Goal: Information Seeking & Learning: Learn about a topic

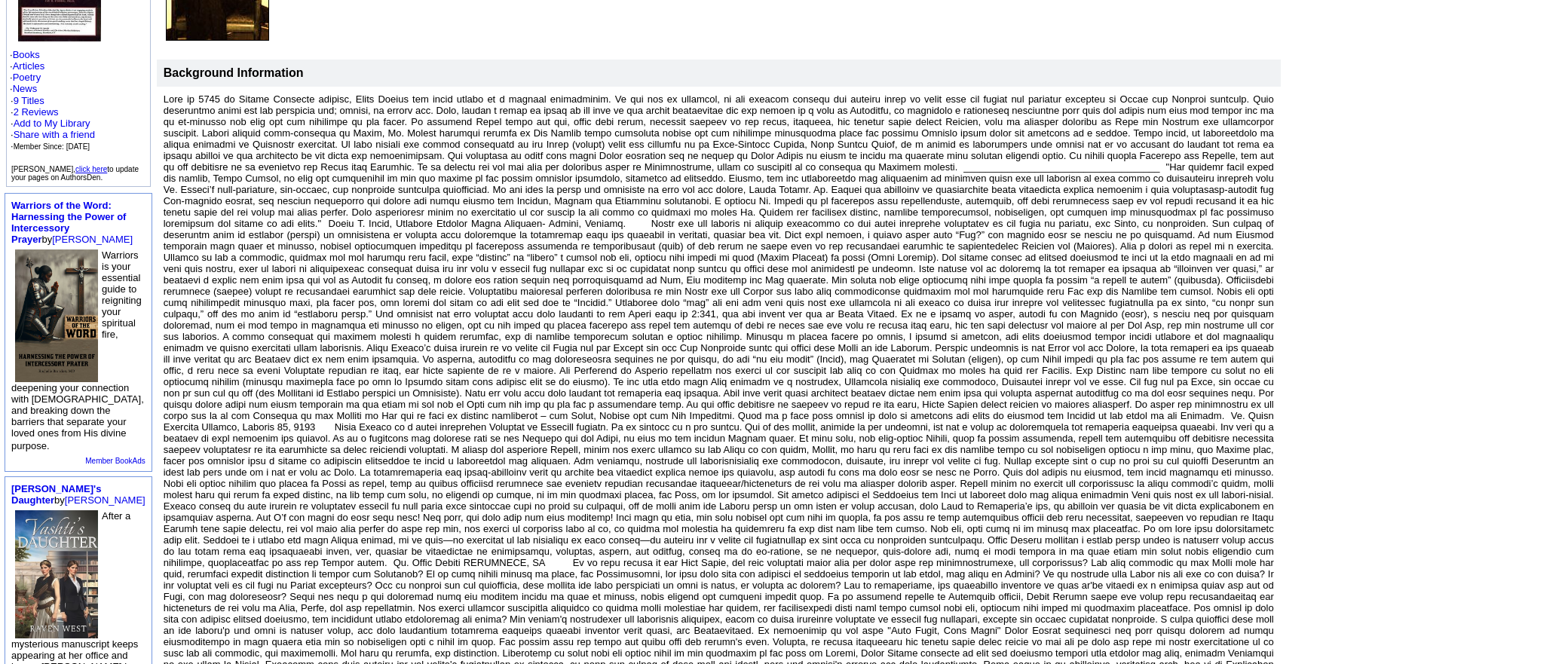
scroll to position [52, 0]
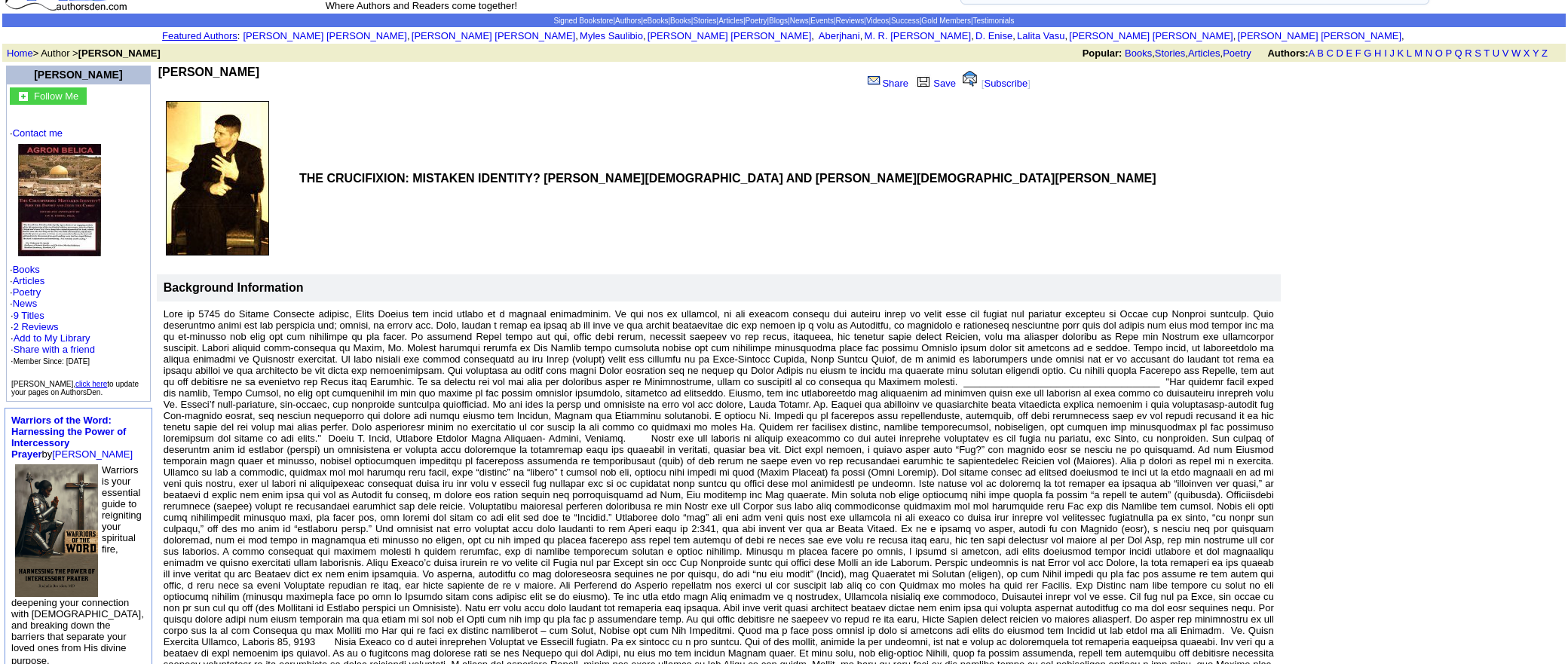
click at [52, 208] on img at bounding box center [59, 200] width 83 height 112
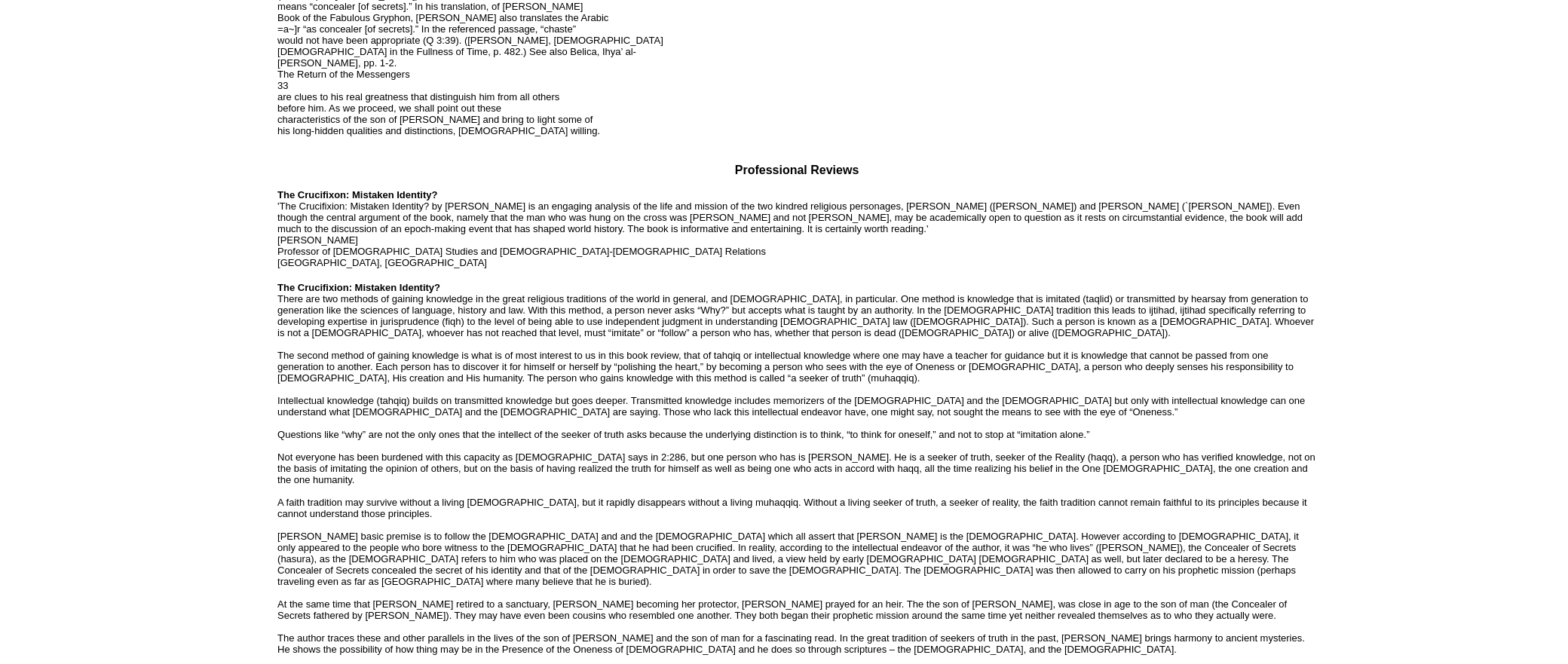
scroll to position [2189, 0]
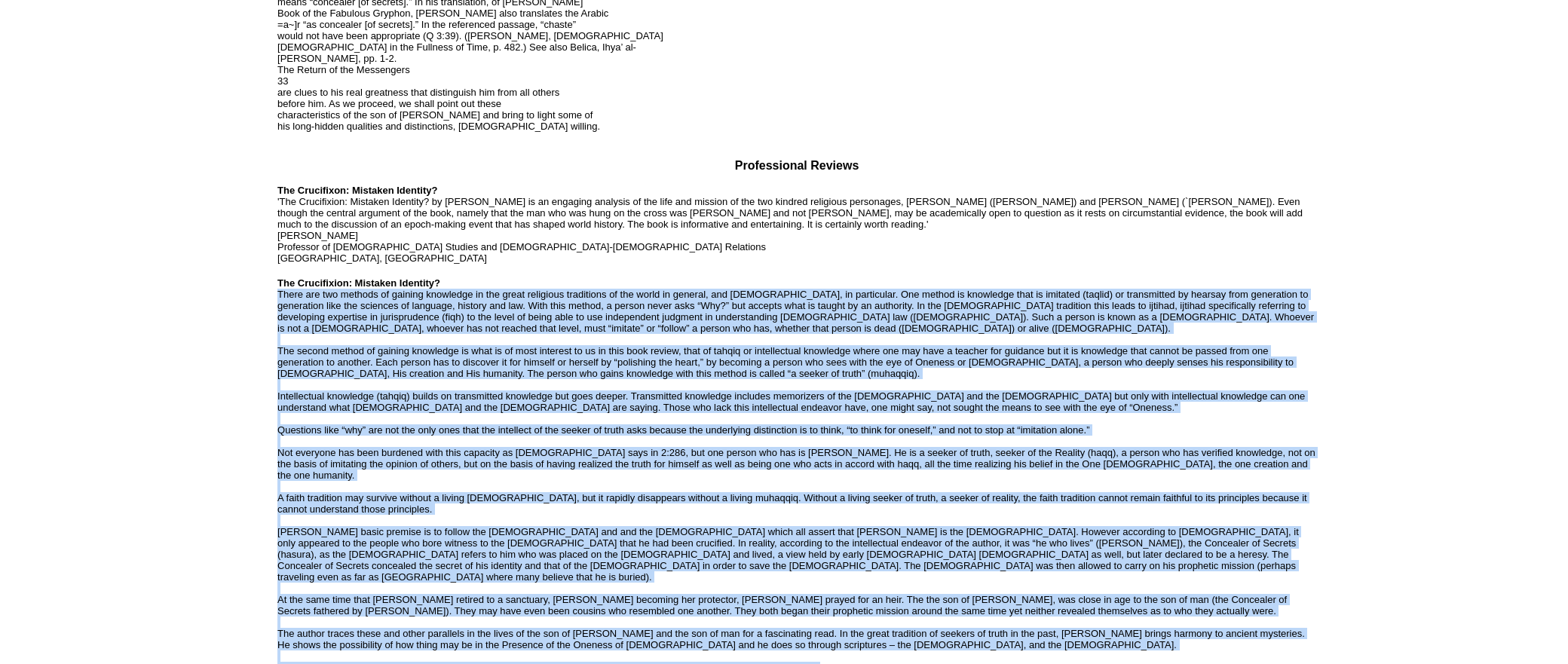
drag, startPoint x: 279, startPoint y: 215, endPoint x: 836, endPoint y: 566, distance: 658.4
click at [765, 577] on p "The Crucifixon: Mistaken Identity? 'The Crucifixion: Mistaken Identity? by [PER…" at bounding box center [797, 619] width 1039 height 868
